Goal: Transaction & Acquisition: Purchase product/service

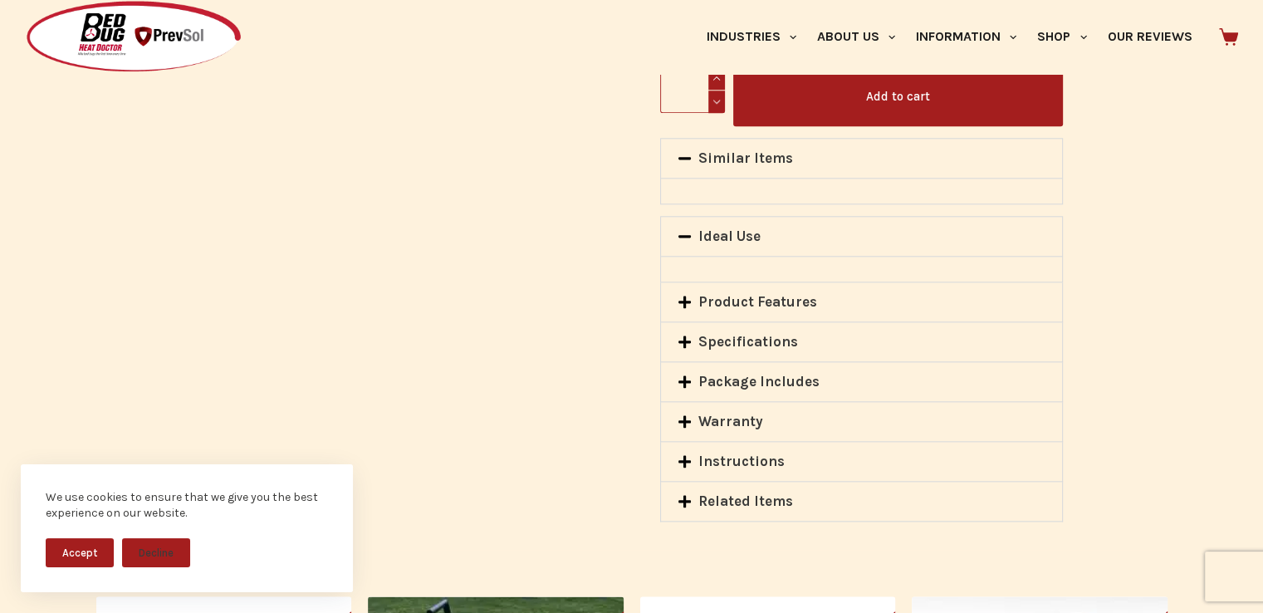
scroll to position [1835, 0]
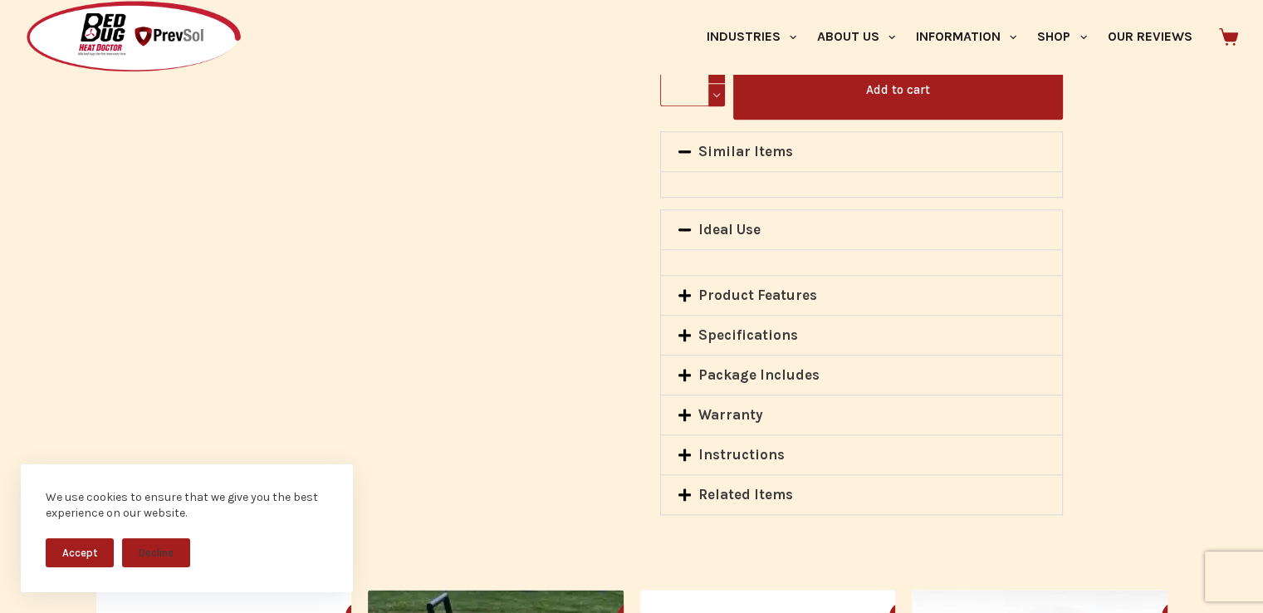
click at [688, 140] on div "Similar Items" at bounding box center [862, 151] width 402 height 39
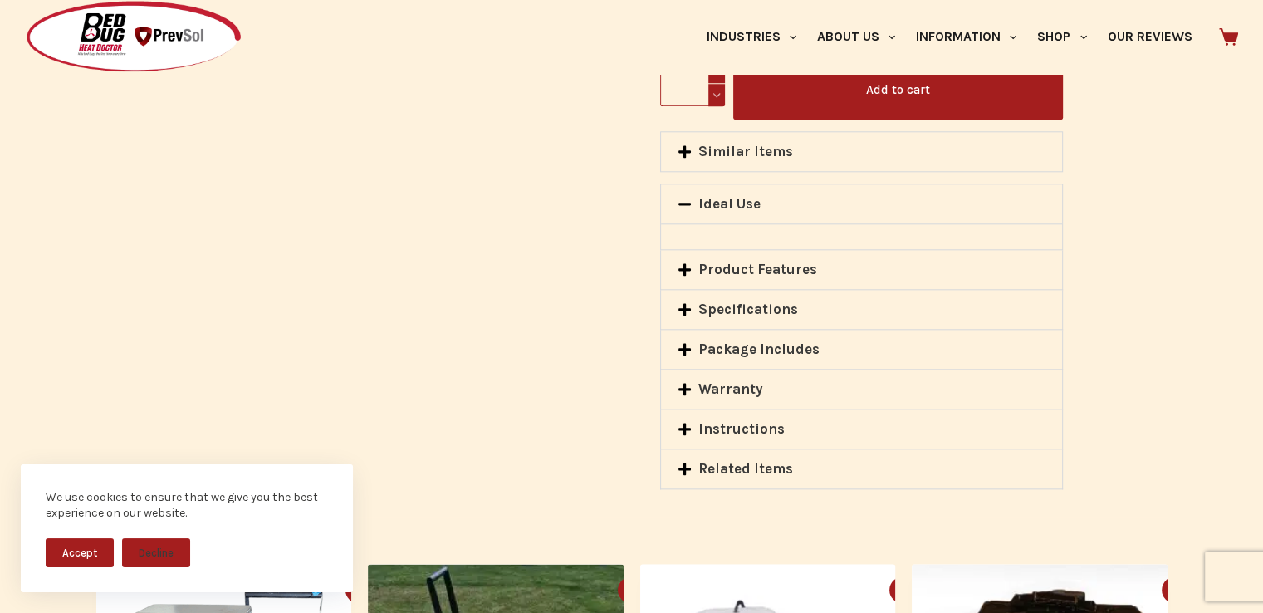
click at [688, 140] on div "Similar Items" at bounding box center [862, 151] width 402 height 39
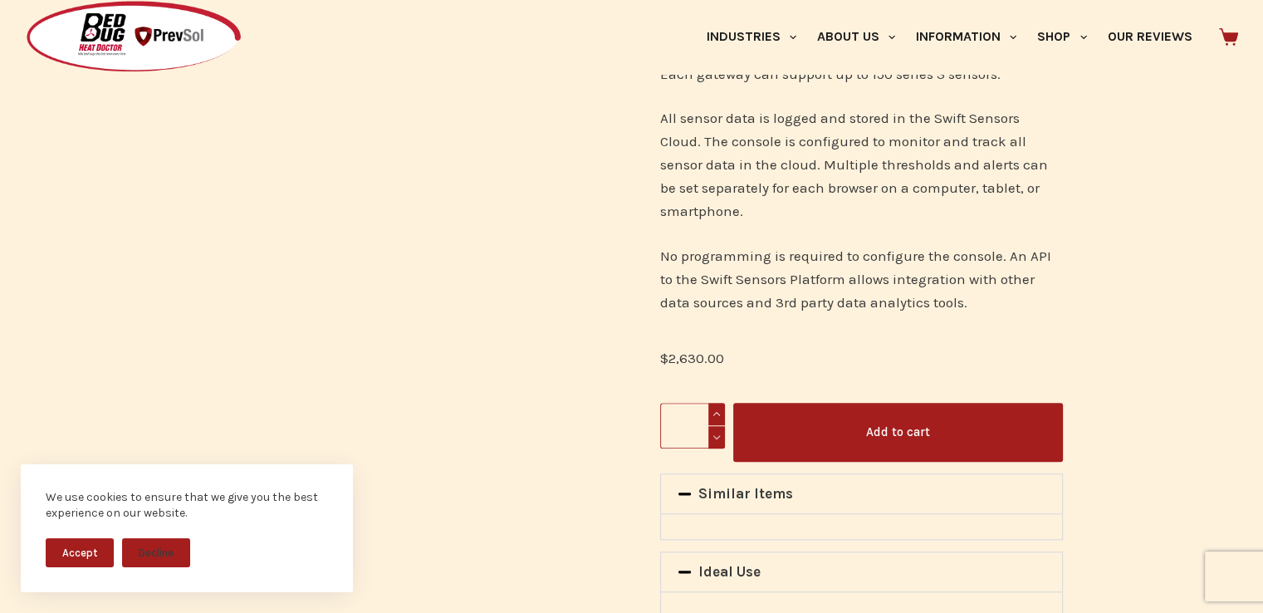
scroll to position [1493, 0]
click at [695, 358] on bdi "$ 2,630.00" at bounding box center [692, 357] width 64 height 17
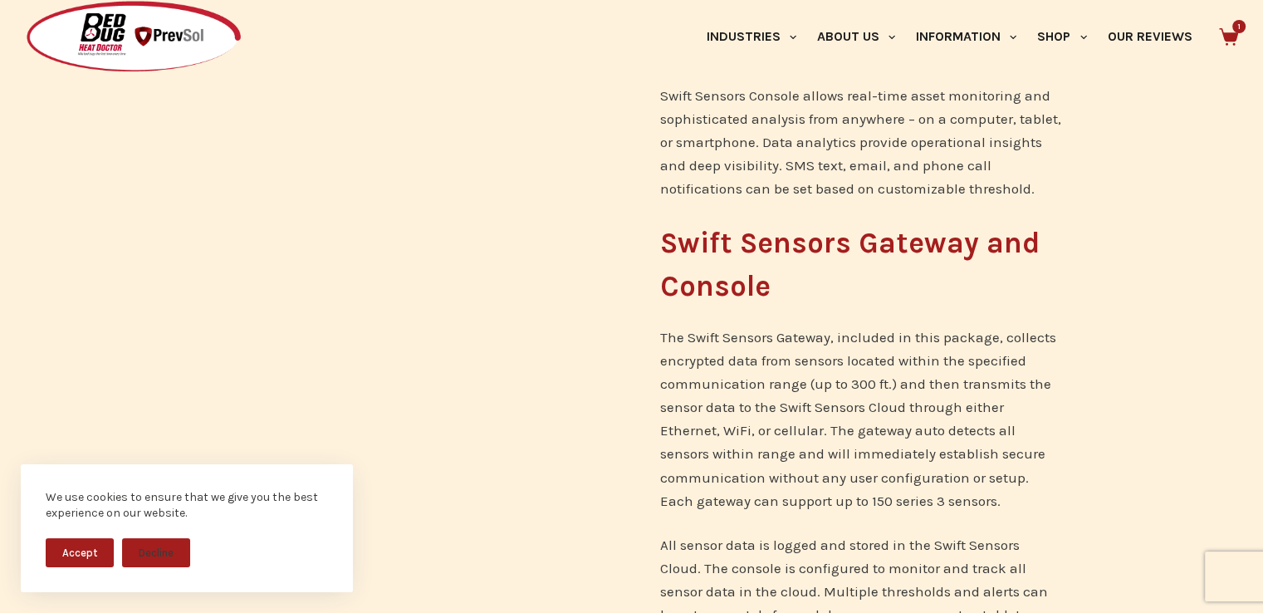
scroll to position [1039, 0]
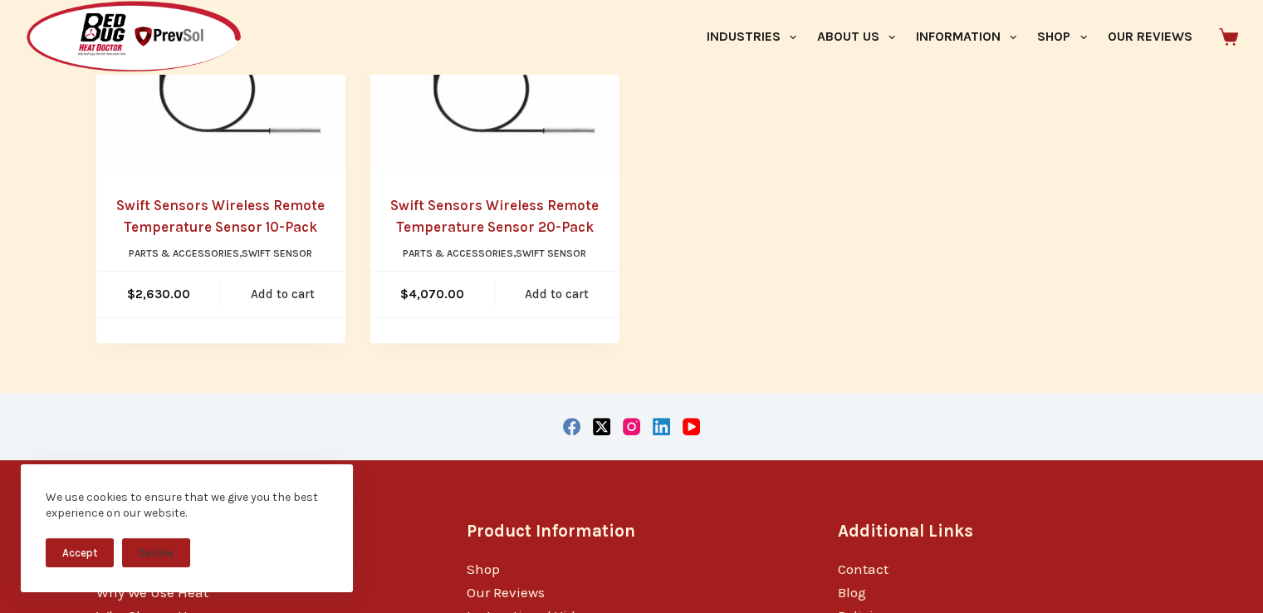
scroll to position [528, 0]
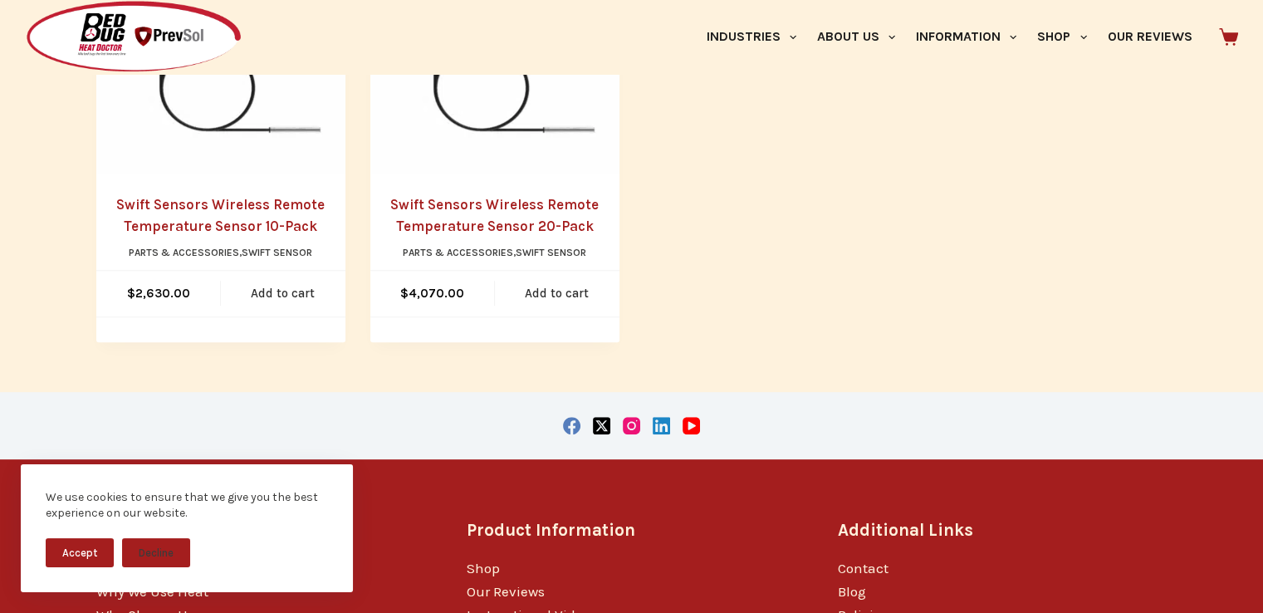
click at [248, 208] on link "Swift Sensors Wireless Remote Temperature Sensor 10-Pack" at bounding box center [220, 215] width 208 height 38
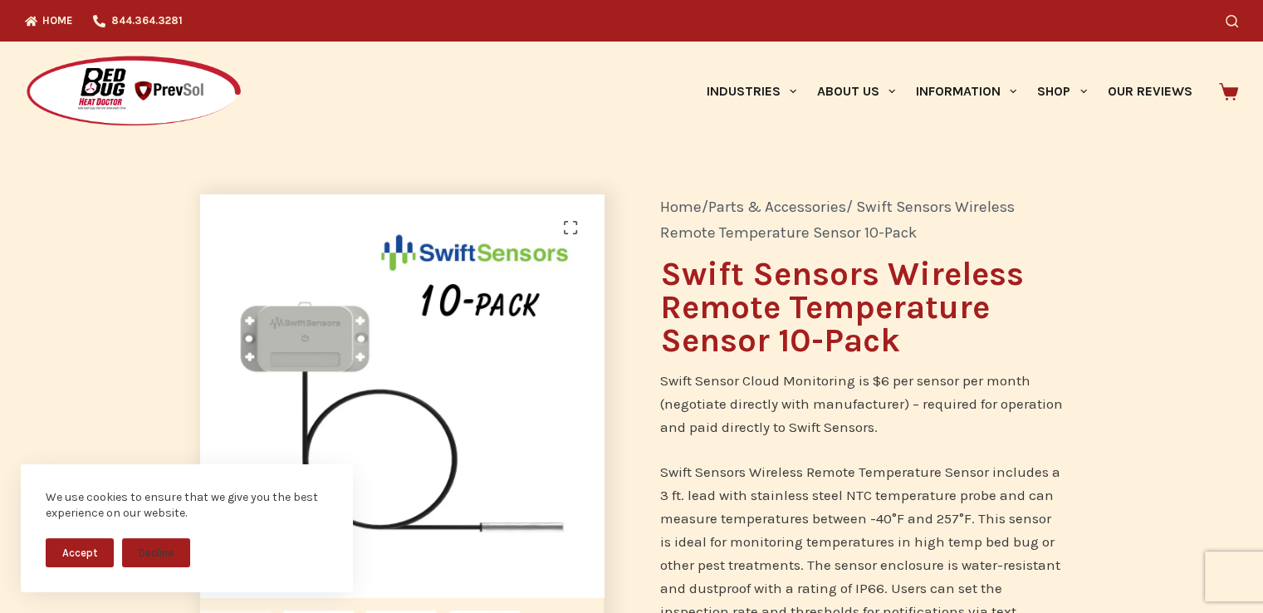
click at [572, 232] on link "🔍" at bounding box center [570, 227] width 33 height 33
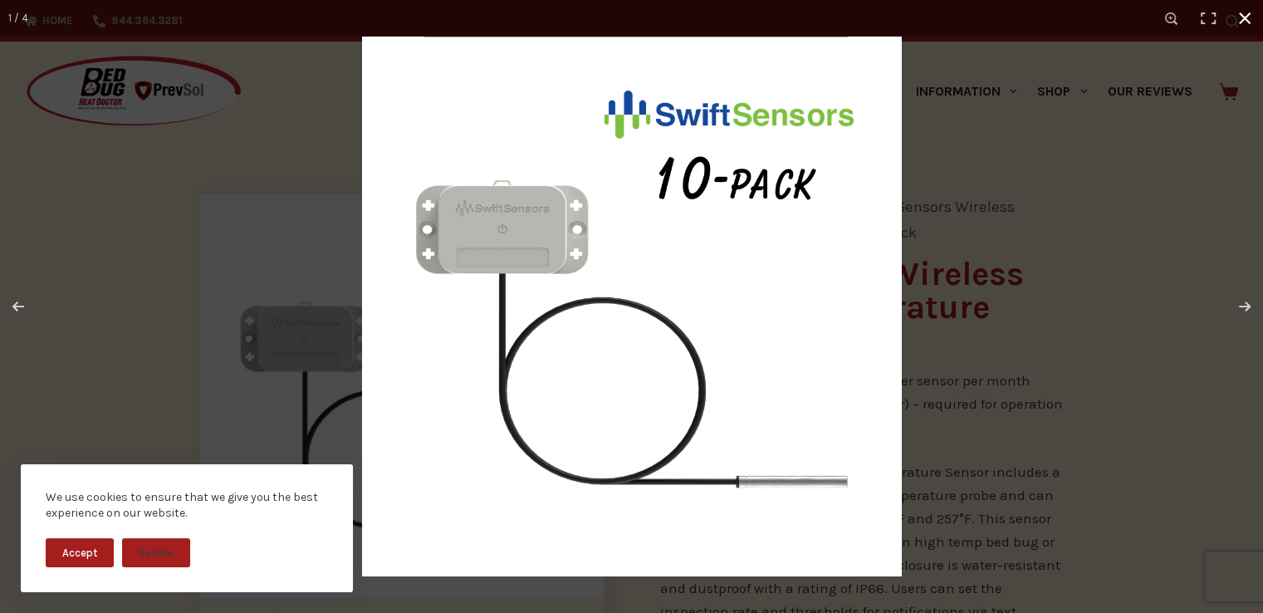
click at [1039, 292] on div at bounding box center [993, 343] width 1263 height 613
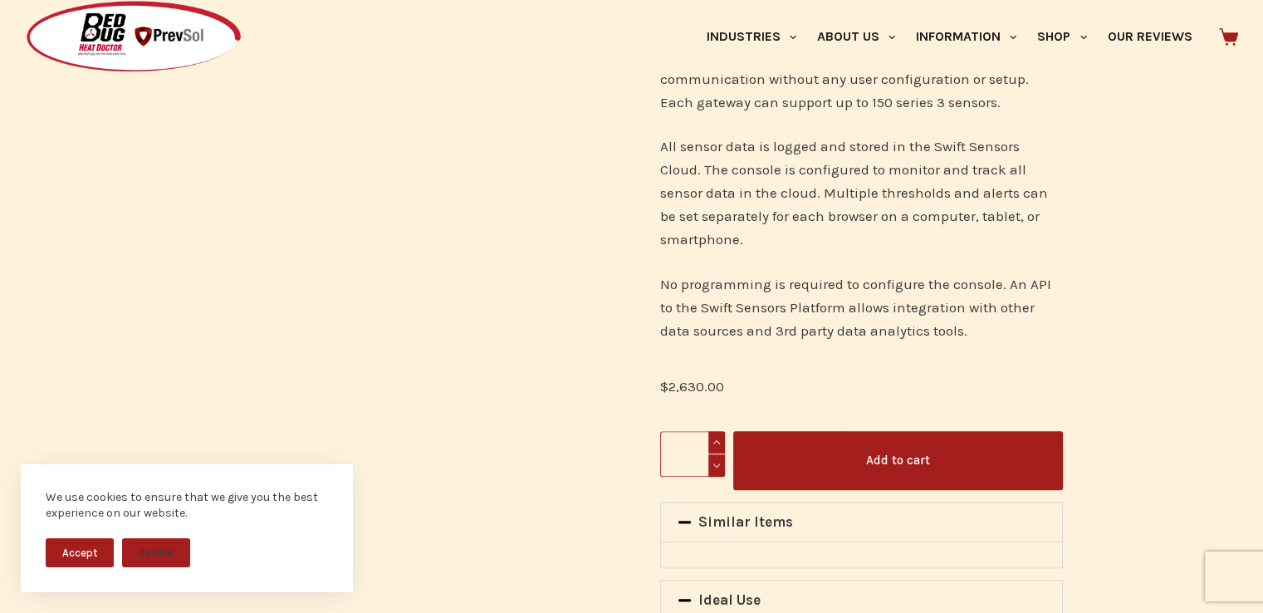
scroll to position [1466, 0]
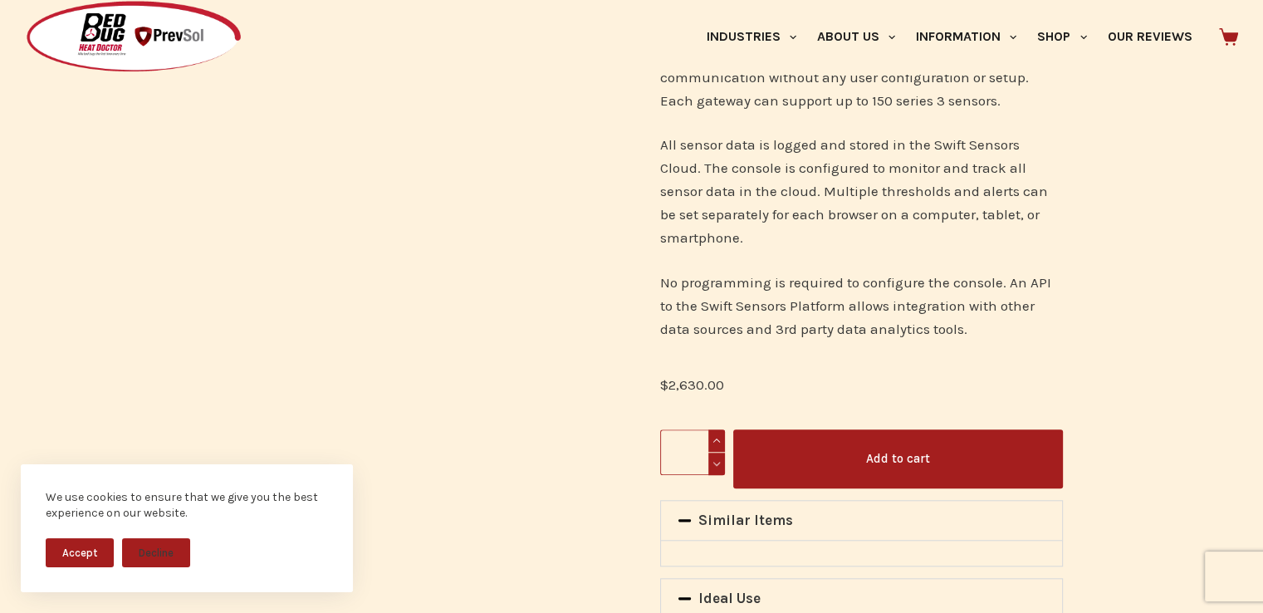
click at [893, 485] on button "Add to cart" at bounding box center [898, 458] width 330 height 59
click at [711, 438] on span at bounding box center [716, 440] width 17 height 22
type input "*"
click at [857, 449] on button "Add to cart" at bounding box center [898, 458] width 330 height 59
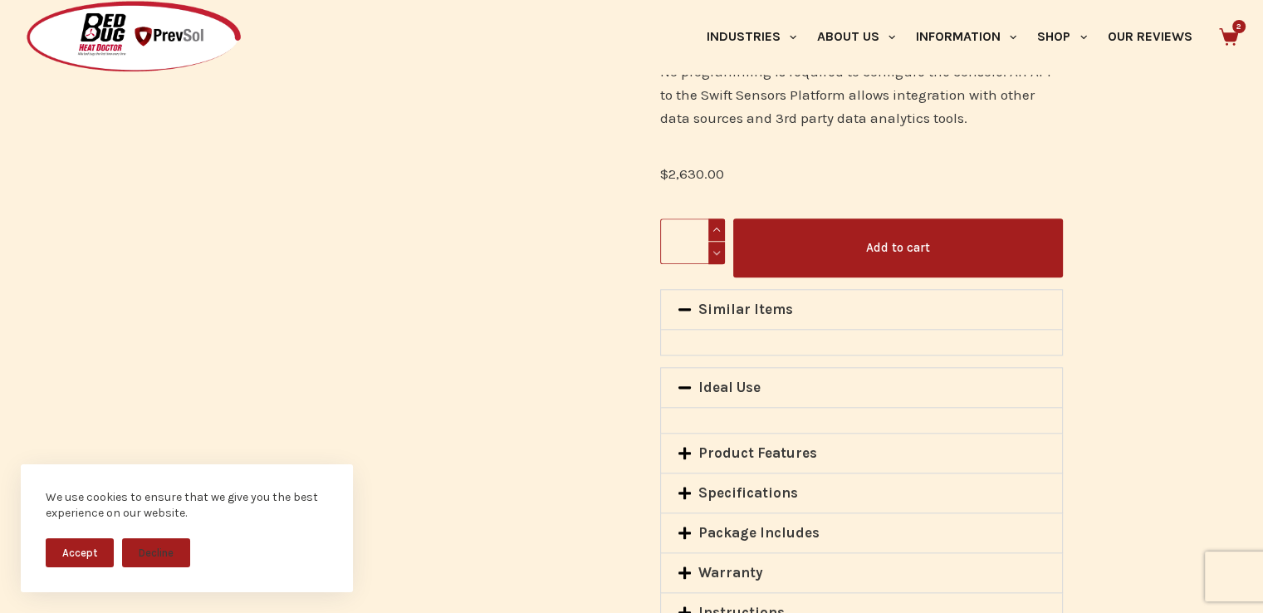
scroll to position [1752, 0]
click at [1238, 37] on icon at bounding box center [1228, 36] width 19 height 17
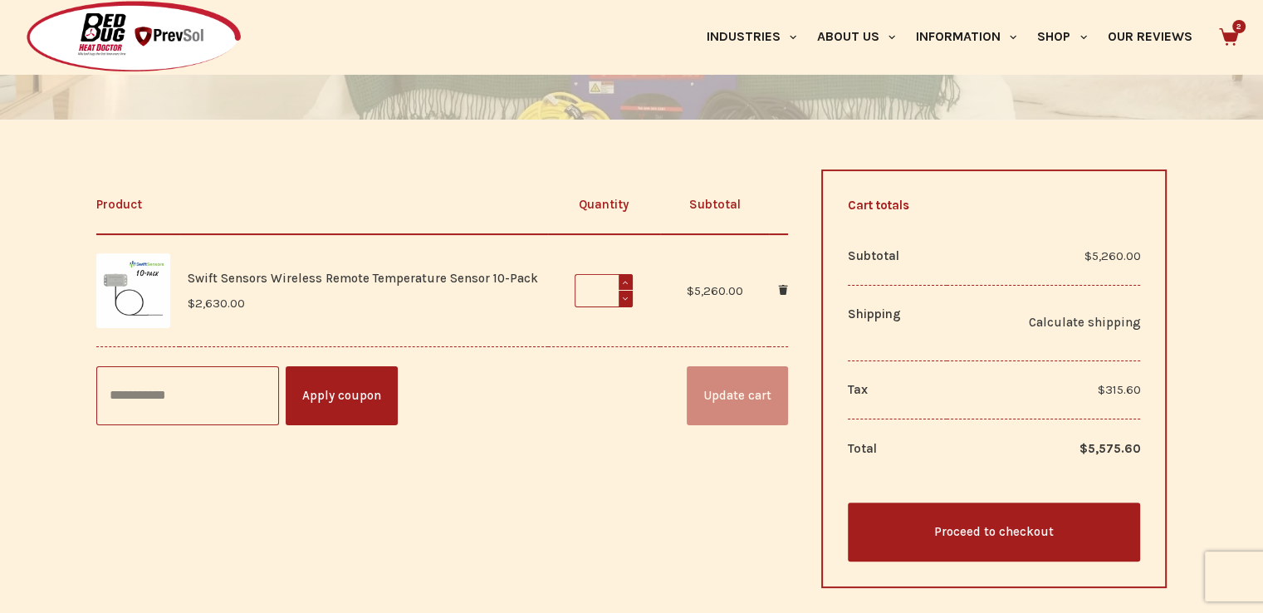
scroll to position [314, 0]
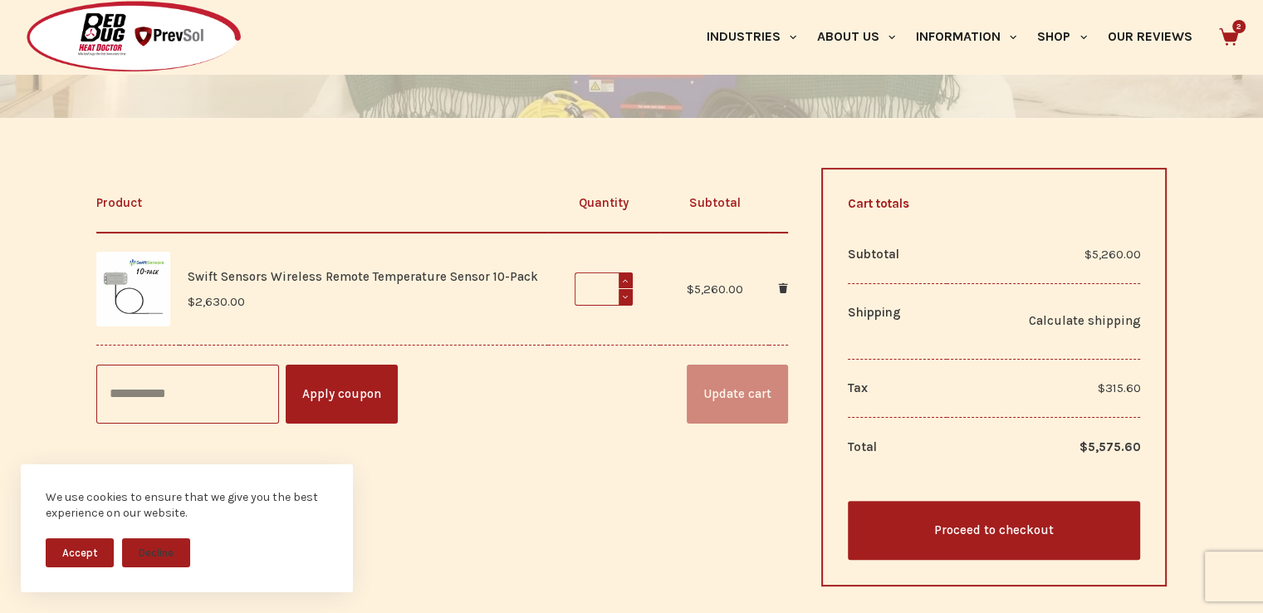
click at [628, 302] on span at bounding box center [625, 297] width 15 height 17
type input "*"
click at [741, 403] on button "Update cart" at bounding box center [737, 393] width 101 height 59
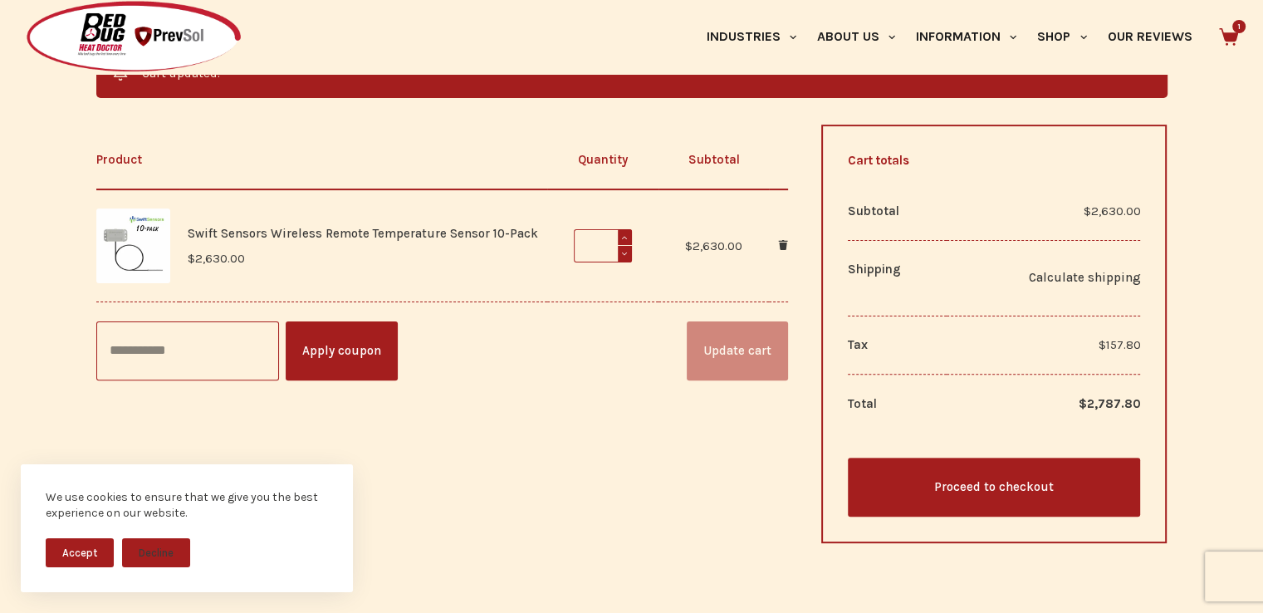
scroll to position [435, 0]
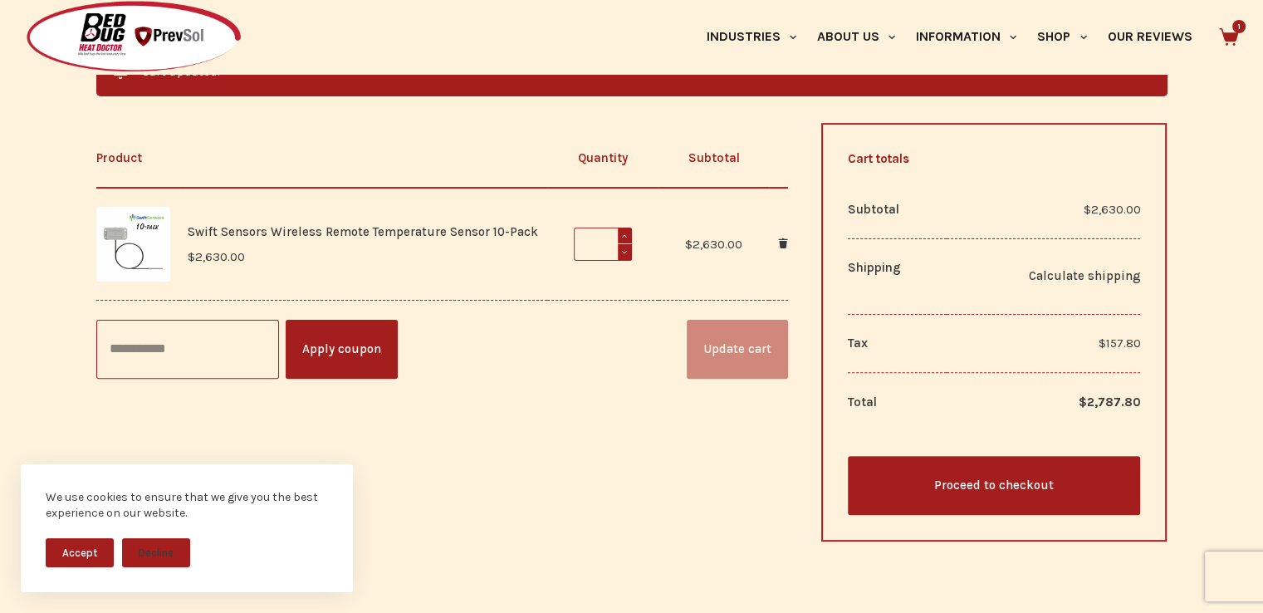
click at [1015, 491] on link "Proceed to checkout" at bounding box center [994, 485] width 293 height 59
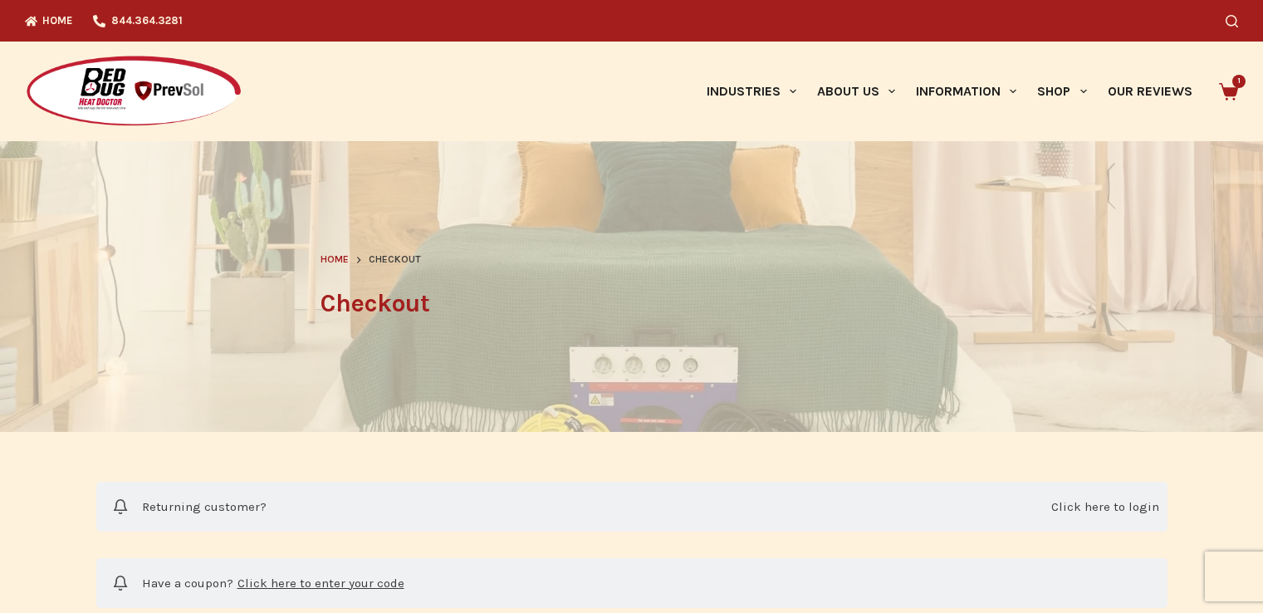
select select "**"
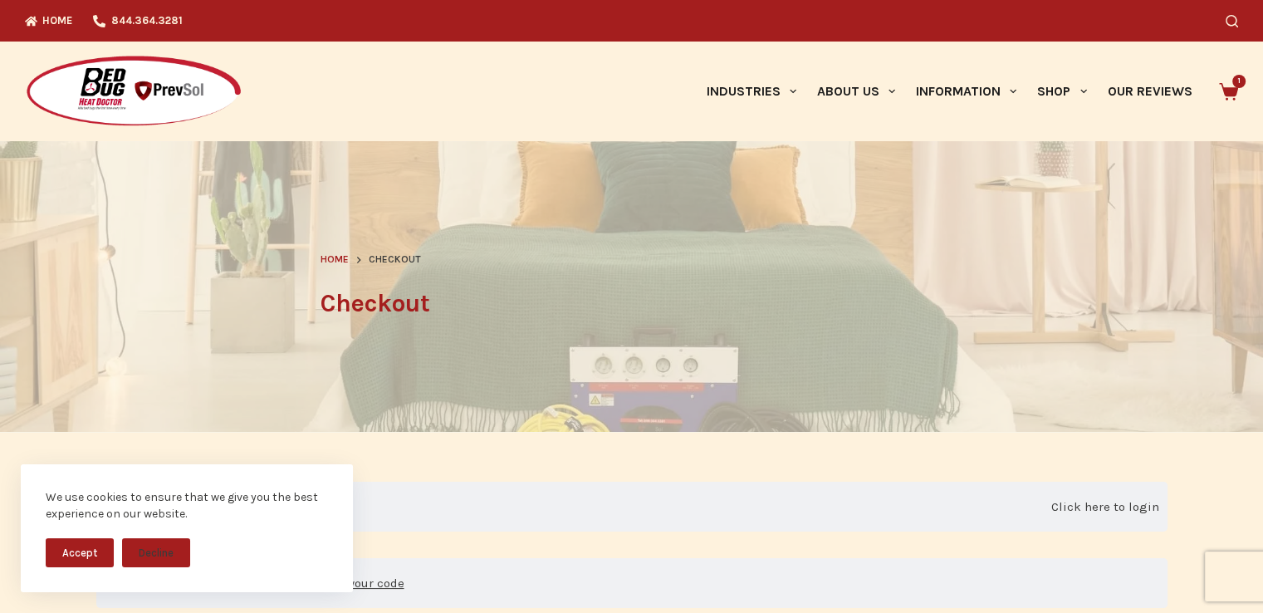
click at [59, 562] on button "Accept" at bounding box center [80, 552] width 68 height 29
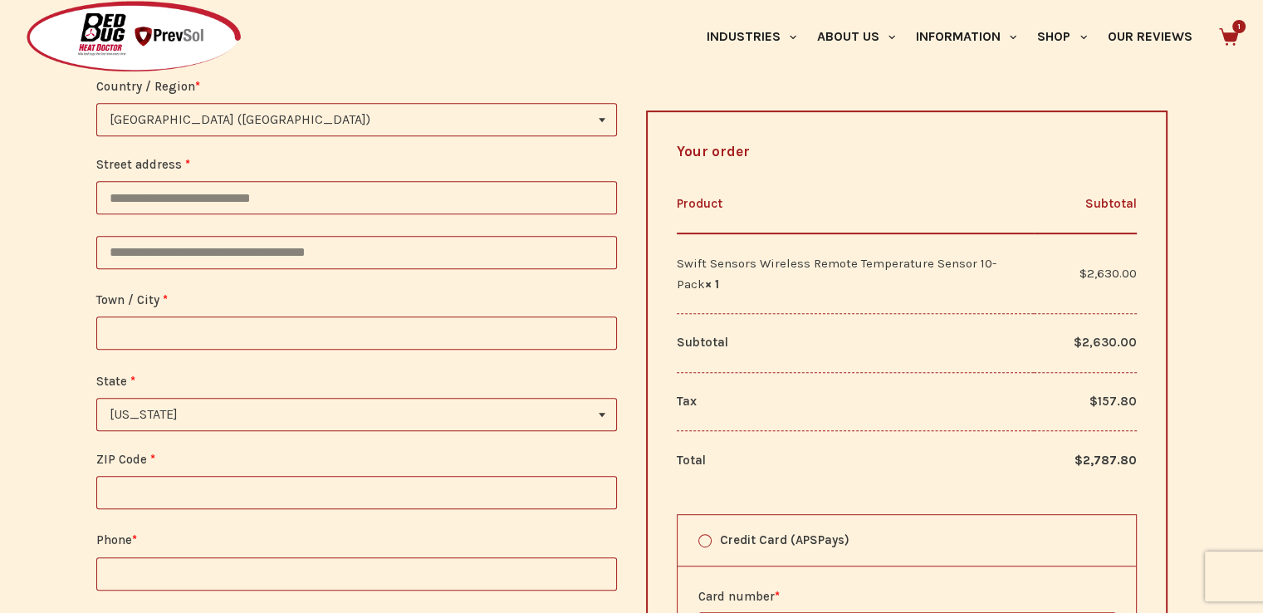
scroll to position [755, 0]
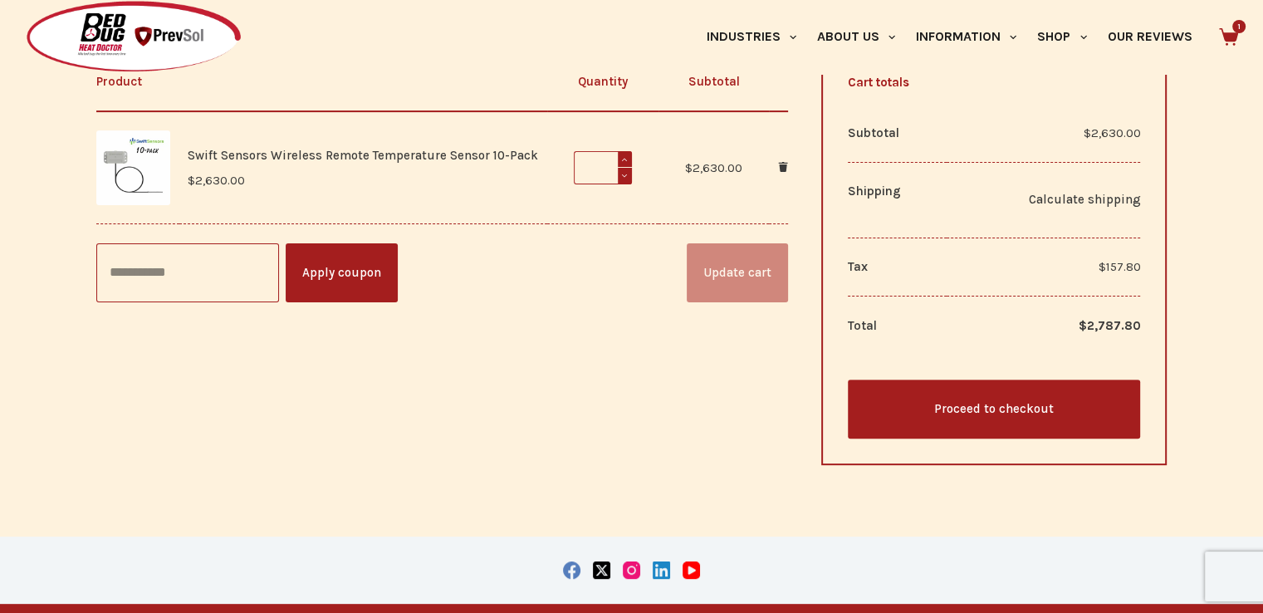
click at [235, 389] on form "Product Quantity Subtotal Swift Sensors Wireless Remote Temperature Sensor 10-P…" at bounding box center [442, 255] width 692 height 418
